Goal: Transaction & Acquisition: Purchase product/service

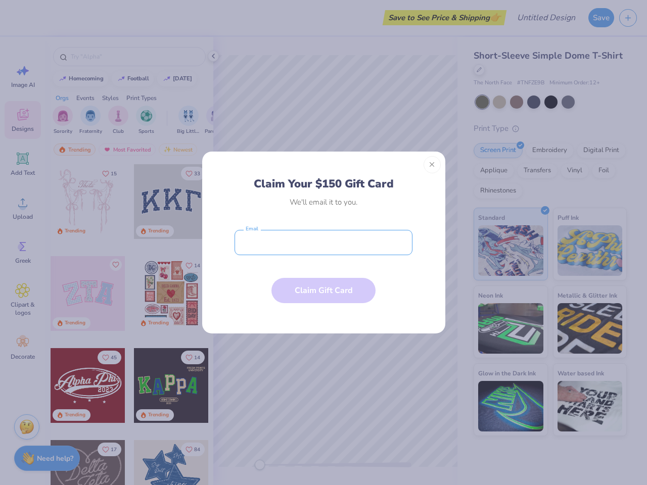
click at [323, 242] on input "email" at bounding box center [323, 242] width 178 height 25
click at [432, 165] on button "Close" at bounding box center [431, 164] width 17 height 17
